Goal: Task Accomplishment & Management: Use online tool/utility

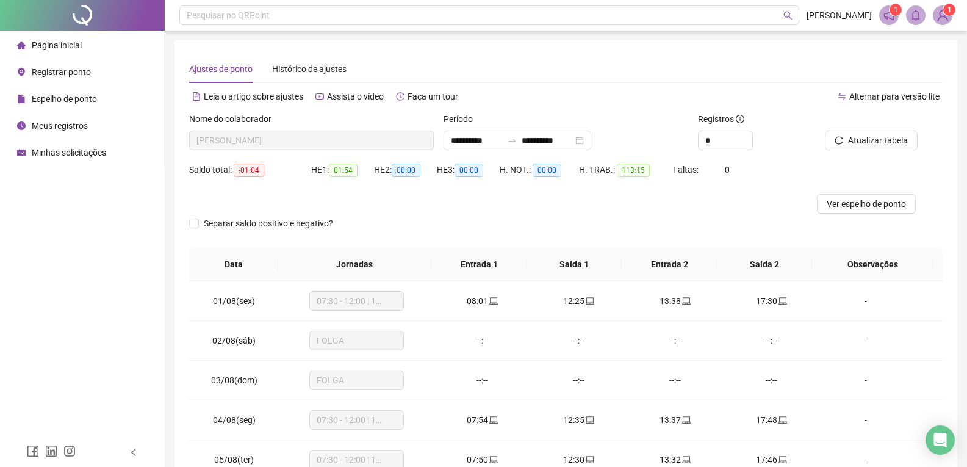
click at [121, 45] on li "Página inicial" at bounding box center [81, 45] width 159 height 24
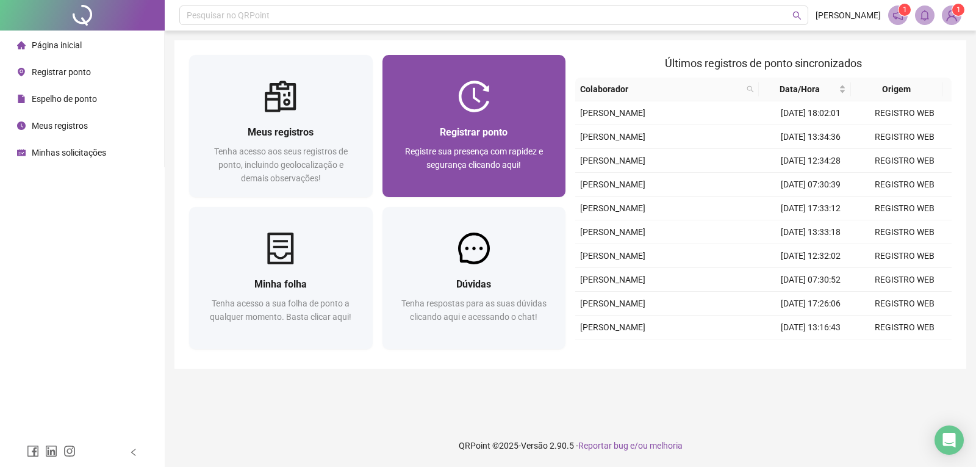
click at [461, 118] on div "Registrar ponto Registre sua presença com rapidez e segurança clicando aqui!" at bounding box center [475, 154] width 184 height 85
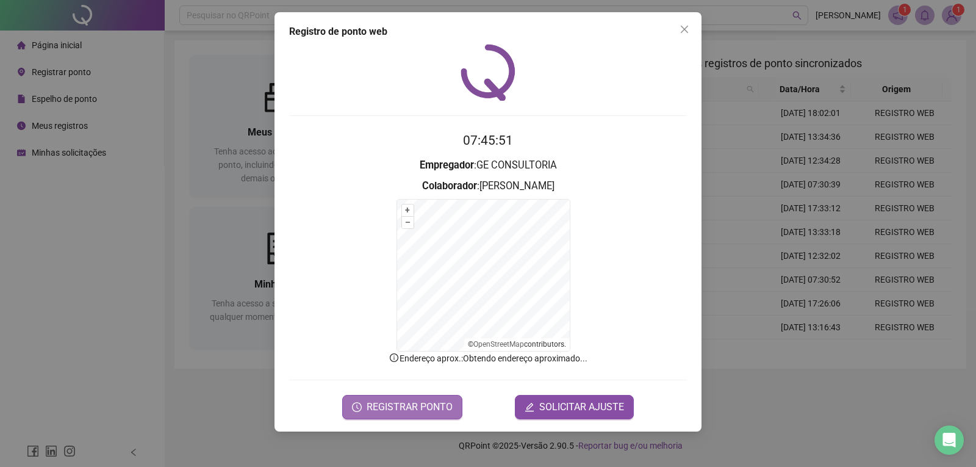
click at [429, 411] on span "REGISTRAR PONTO" at bounding box center [410, 407] width 86 height 15
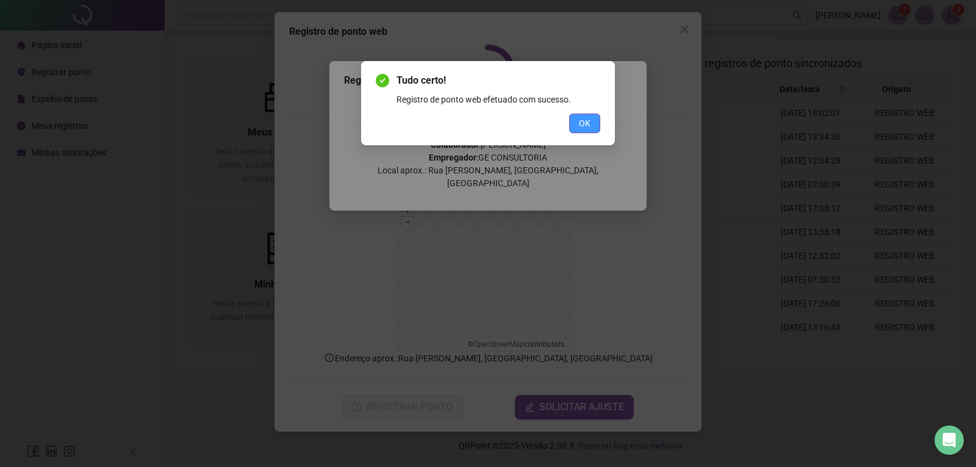
click at [585, 129] on span "OK" at bounding box center [585, 123] width 12 height 13
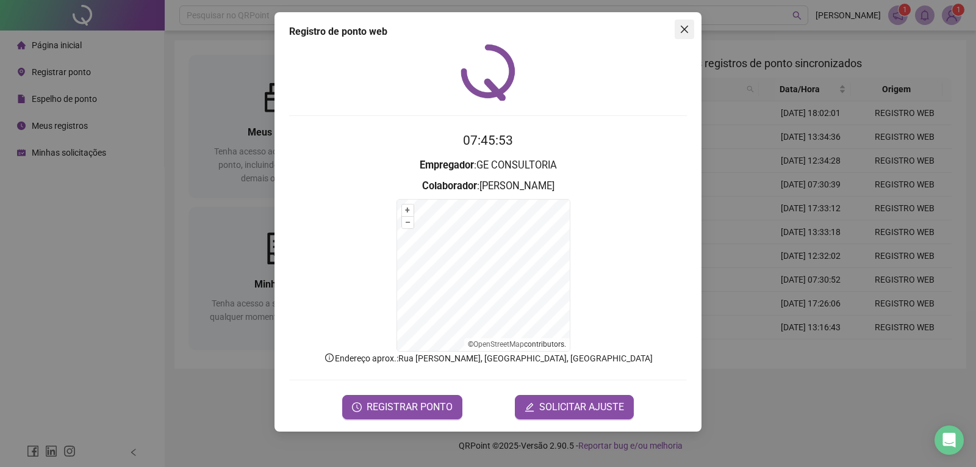
click at [687, 30] on icon "close" at bounding box center [685, 29] width 10 height 10
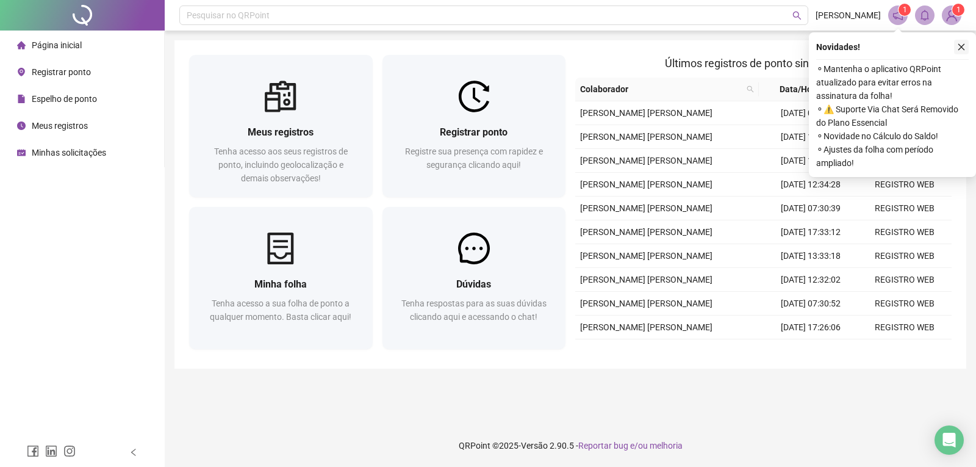
click at [963, 51] on icon "close" at bounding box center [962, 47] width 9 height 9
